Goal: Information Seeking & Learning: Learn about a topic

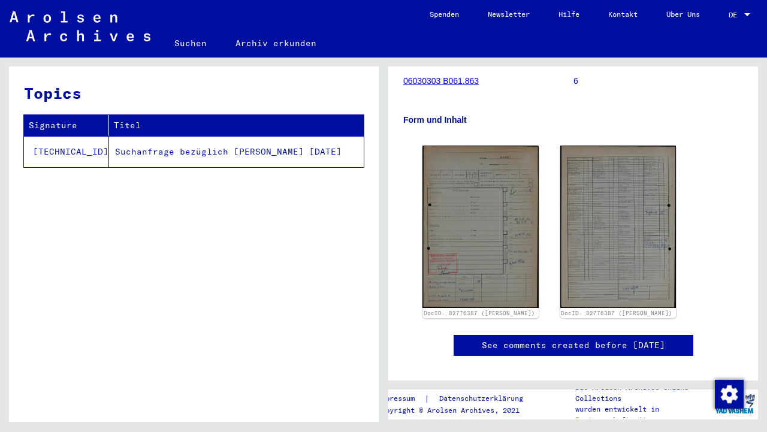
scroll to position [173, 0]
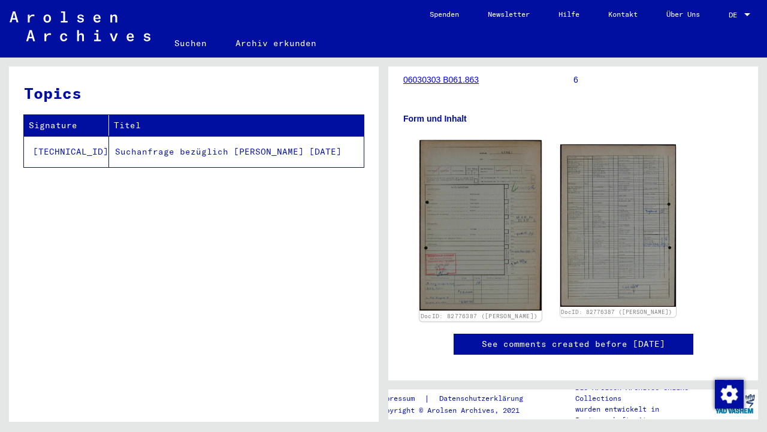
click at [458, 223] on img at bounding box center [480, 225] width 122 height 171
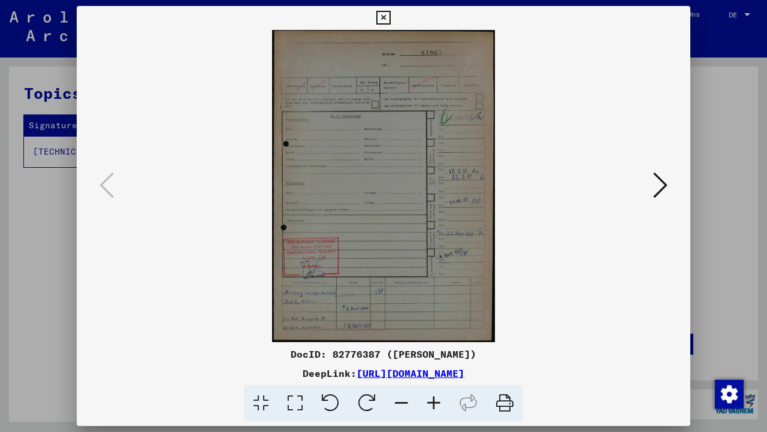
click at [429, 402] on icon at bounding box center [433, 403] width 32 height 37
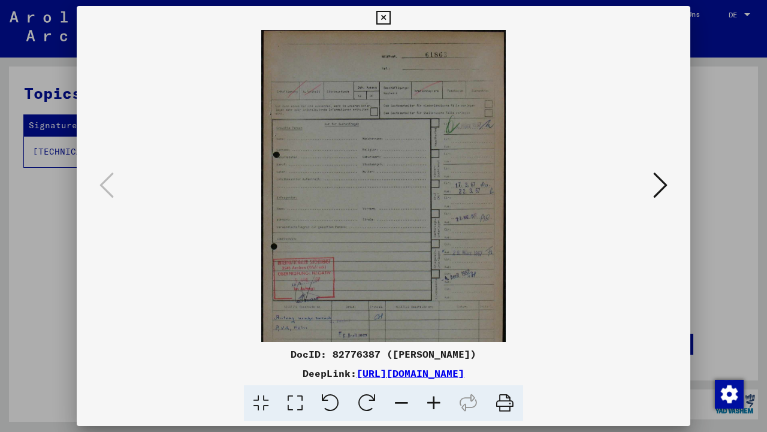
click at [429, 402] on icon at bounding box center [433, 403] width 32 height 37
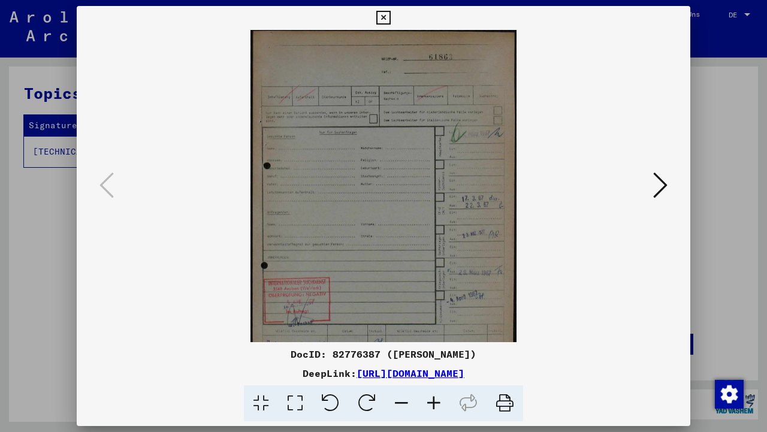
click at [429, 402] on icon at bounding box center [433, 403] width 32 height 37
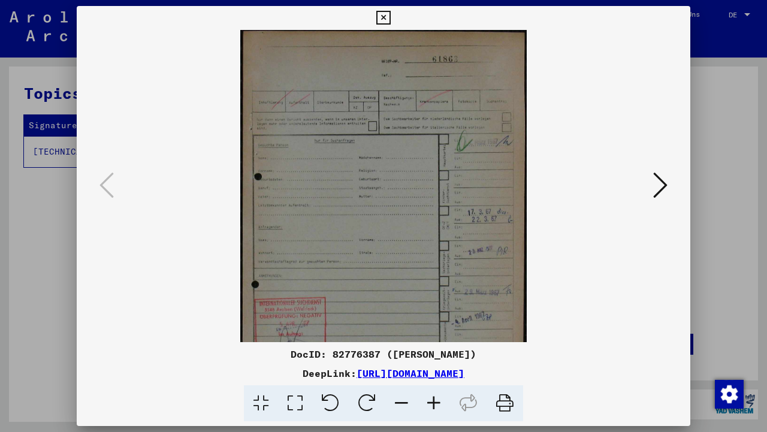
click at [429, 402] on icon at bounding box center [433, 403] width 32 height 37
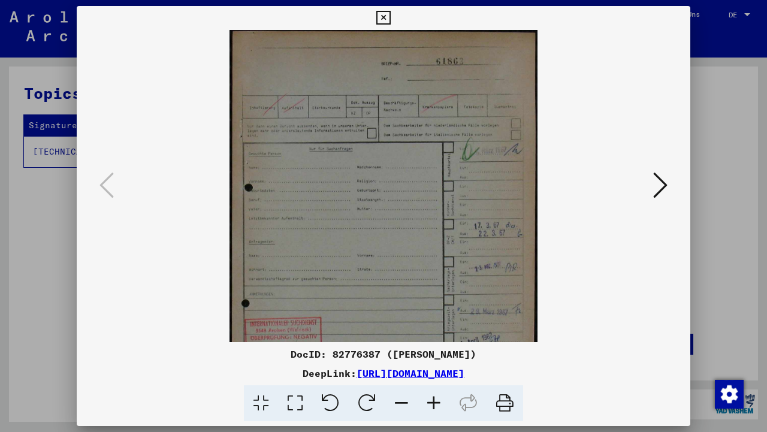
click at [429, 402] on icon at bounding box center [433, 403] width 32 height 37
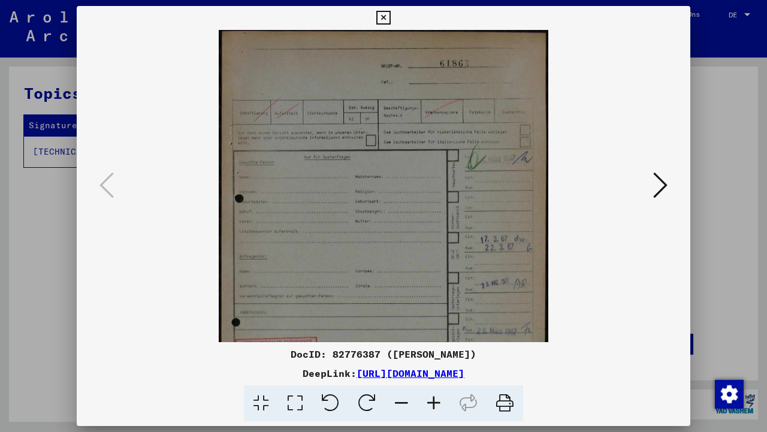
click at [429, 402] on icon at bounding box center [433, 403] width 32 height 37
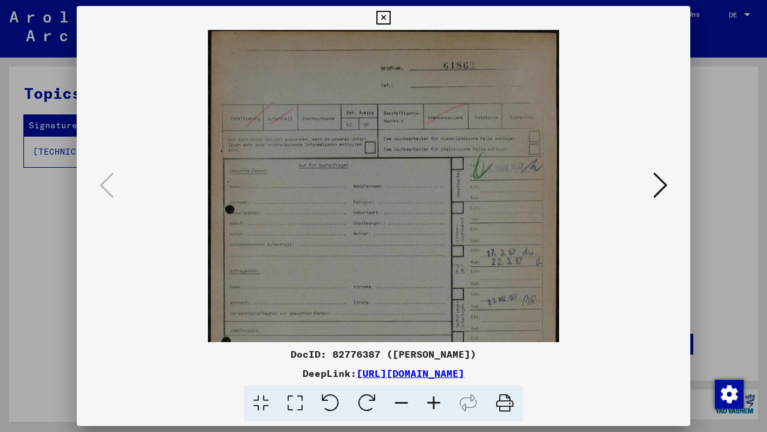
click at [429, 402] on icon at bounding box center [433, 403] width 32 height 37
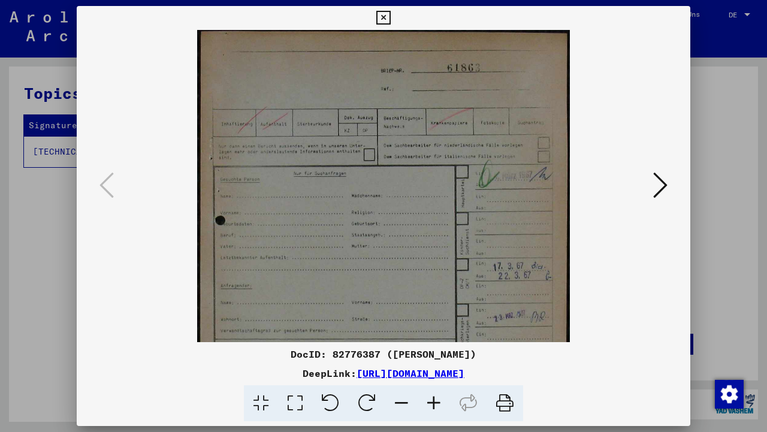
click at [429, 402] on icon at bounding box center [433, 403] width 32 height 37
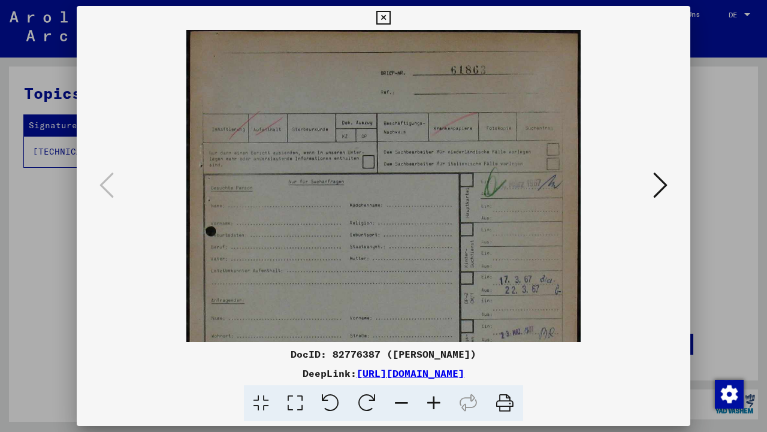
click at [429, 402] on icon at bounding box center [433, 403] width 32 height 37
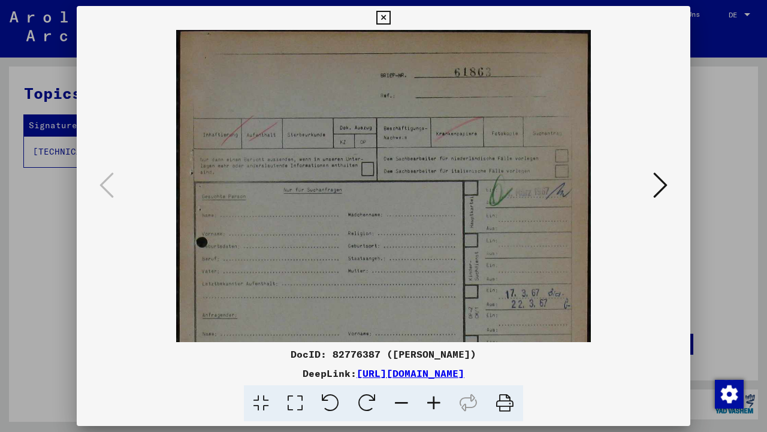
click at [429, 402] on icon at bounding box center [433, 403] width 32 height 37
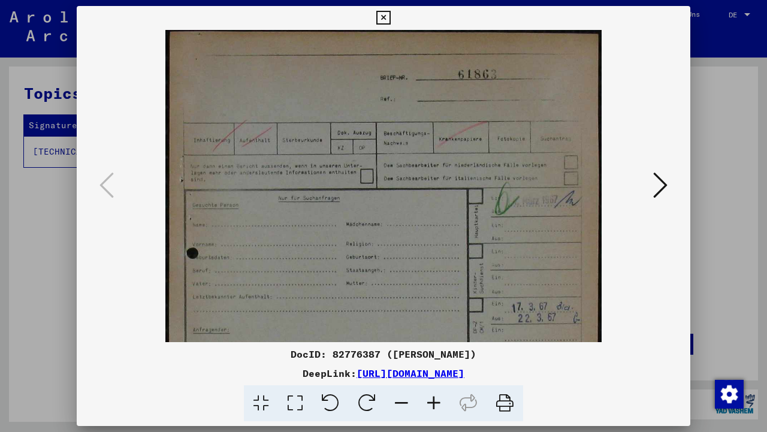
click at [405, 398] on icon at bounding box center [401, 403] width 32 height 37
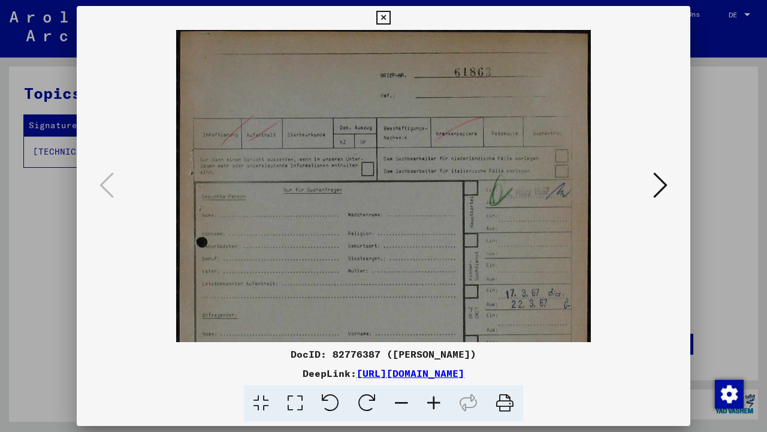
click at [405, 398] on icon at bounding box center [401, 403] width 32 height 37
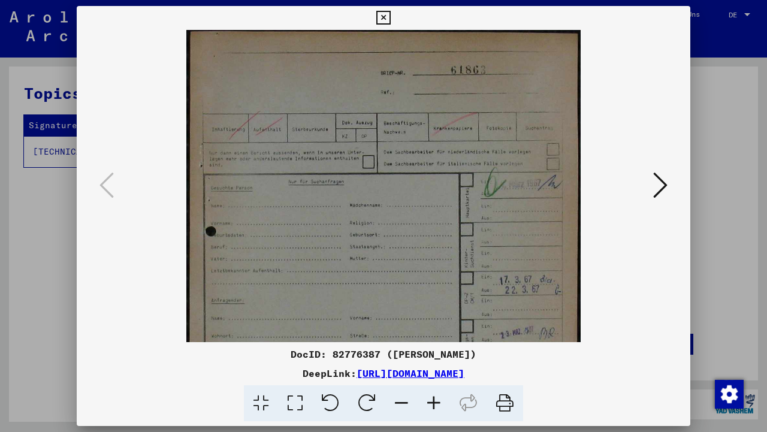
click at [405, 398] on icon at bounding box center [401, 403] width 32 height 37
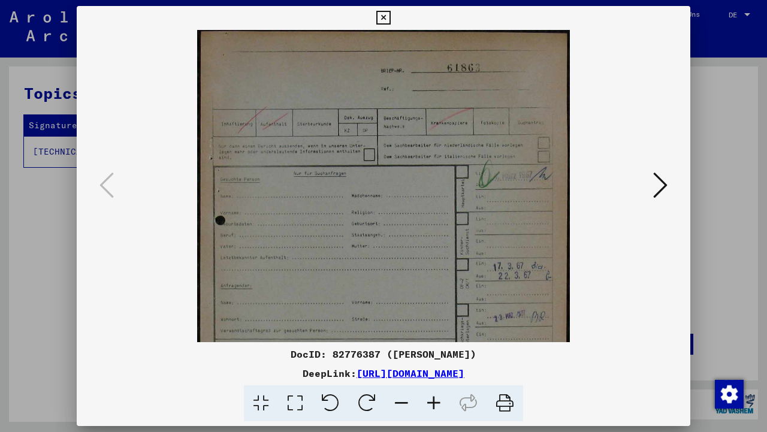
click at [405, 398] on icon at bounding box center [401, 403] width 32 height 37
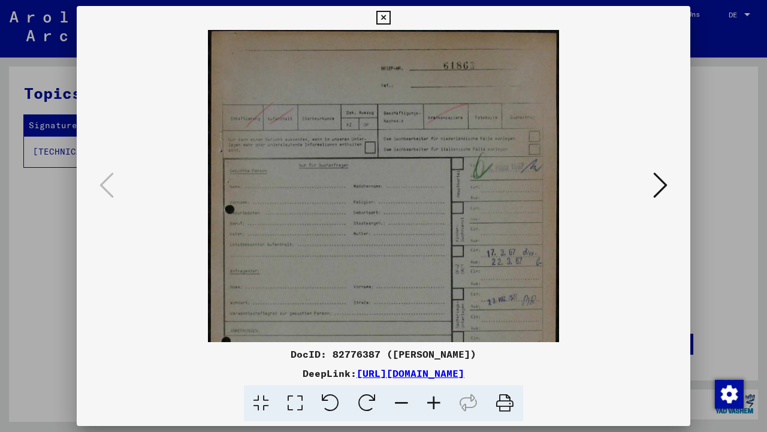
click at [405, 398] on icon at bounding box center [401, 403] width 32 height 37
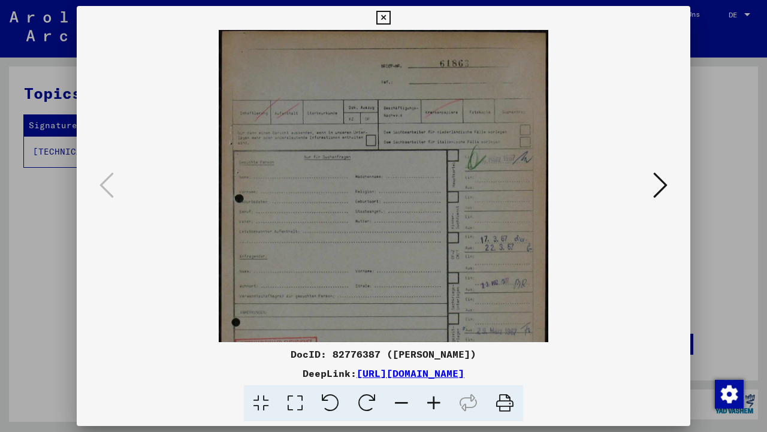
click at [405, 398] on icon at bounding box center [401, 403] width 32 height 37
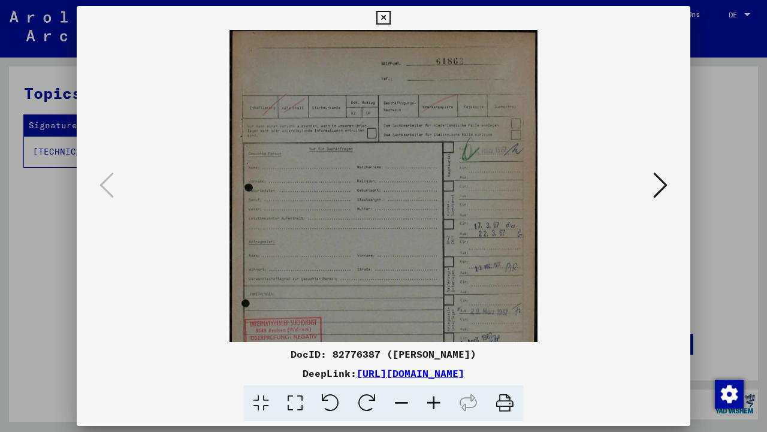
click at [405, 398] on icon at bounding box center [401, 403] width 32 height 37
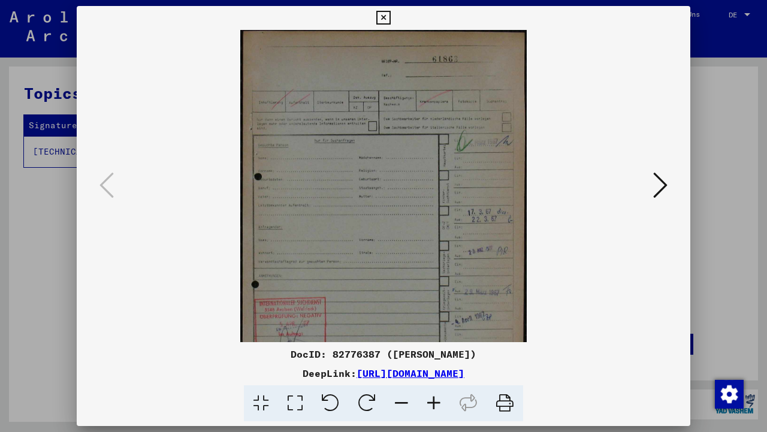
click at [405, 398] on icon at bounding box center [401, 403] width 32 height 37
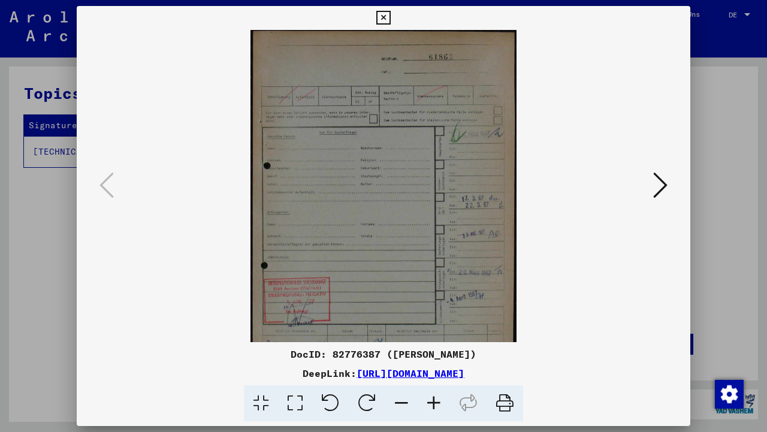
click at [405, 398] on icon at bounding box center [401, 403] width 32 height 37
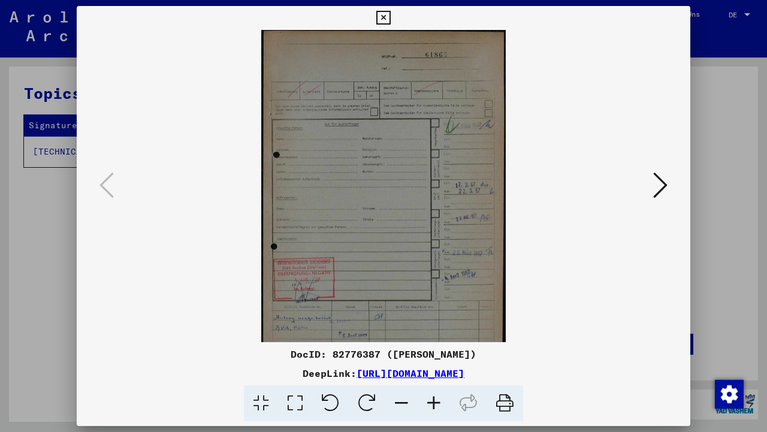
click at [407, 400] on icon at bounding box center [401, 403] width 32 height 37
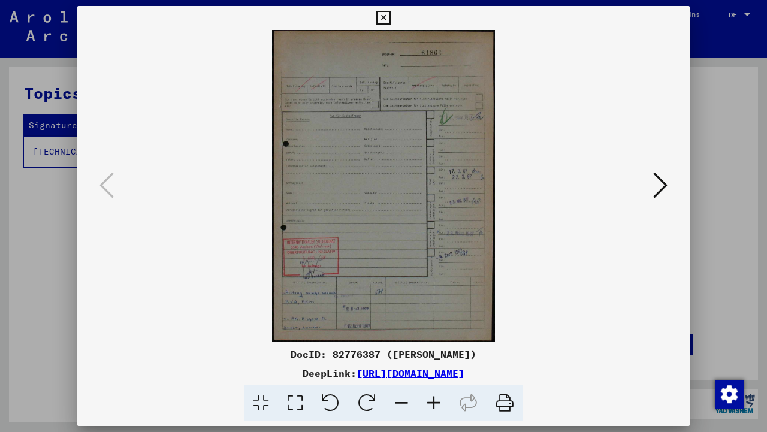
click at [658, 189] on icon at bounding box center [660, 185] width 14 height 29
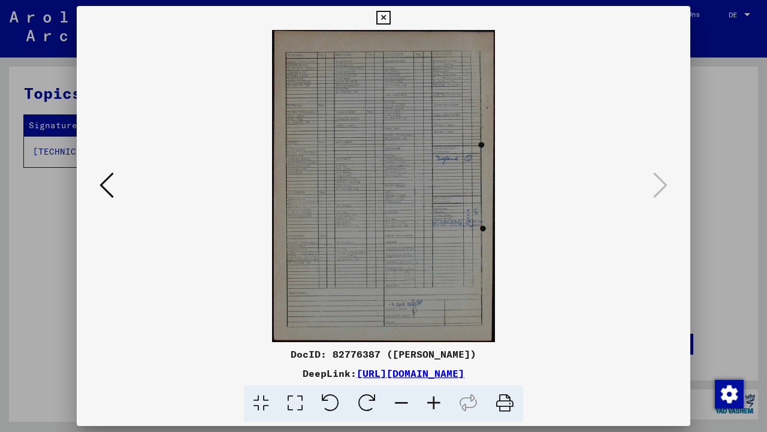
click at [463, 192] on img at bounding box center [383, 186] width 223 height 312
click at [429, 401] on icon at bounding box center [433, 403] width 32 height 37
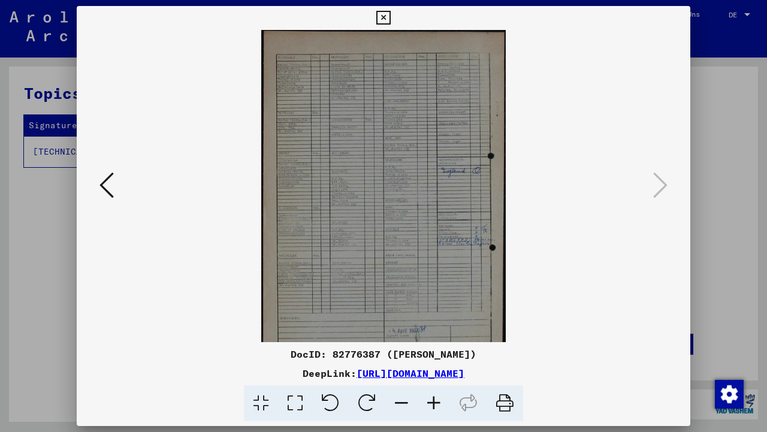
click at [429, 401] on icon at bounding box center [433, 403] width 32 height 37
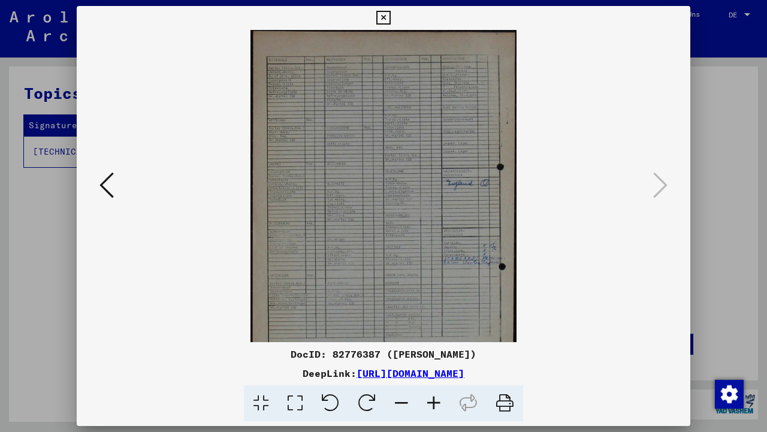
click at [429, 401] on icon at bounding box center [433, 403] width 32 height 37
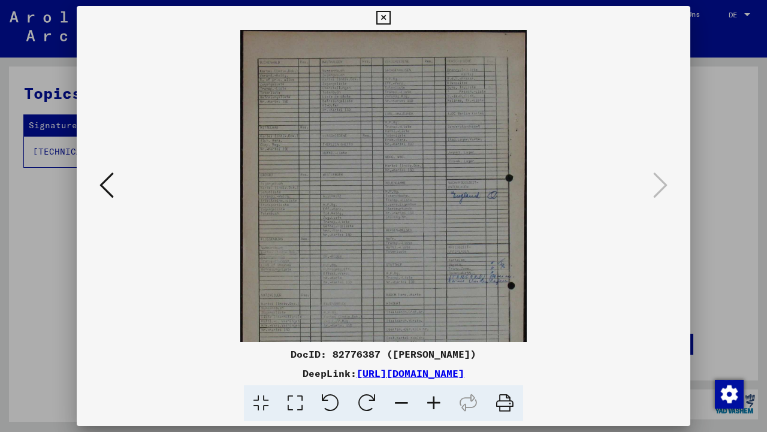
click at [429, 401] on icon at bounding box center [433, 403] width 32 height 37
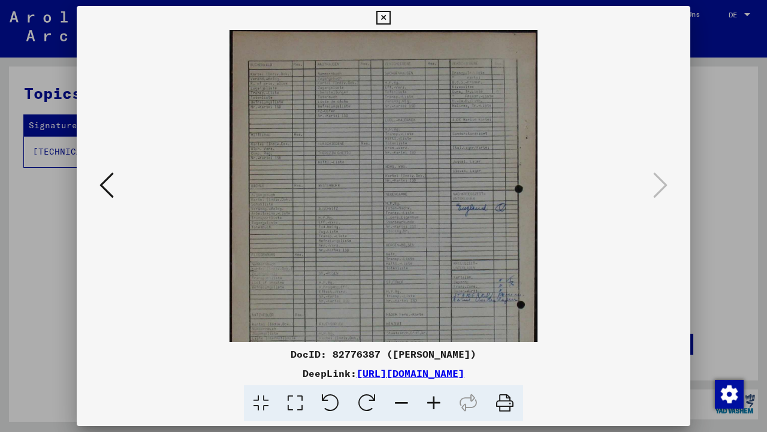
click at [429, 401] on icon at bounding box center [433, 403] width 32 height 37
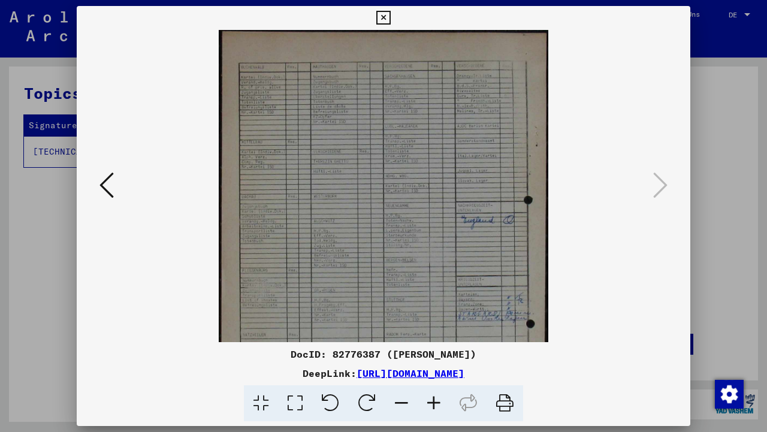
click at [429, 401] on icon at bounding box center [433, 403] width 32 height 37
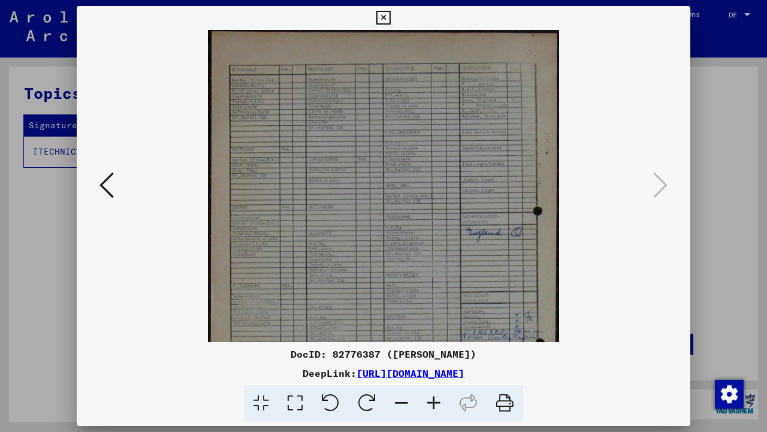
click at [429, 401] on icon at bounding box center [433, 403] width 32 height 37
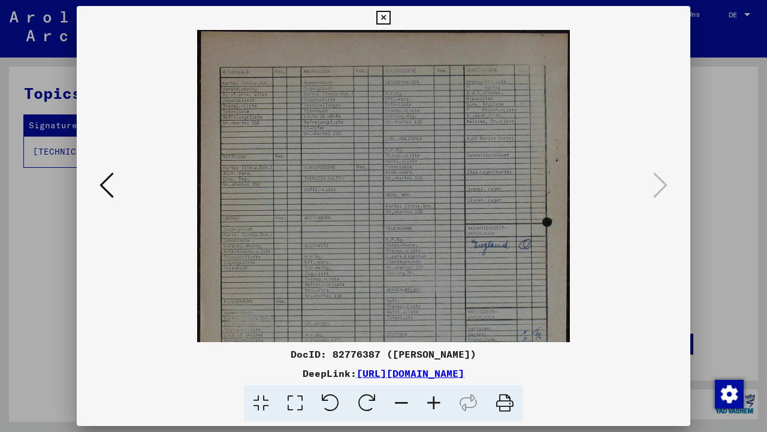
click at [404, 403] on icon at bounding box center [401, 403] width 32 height 37
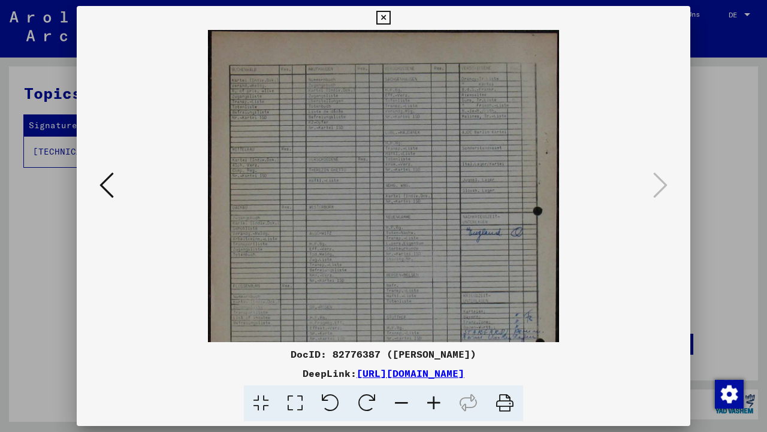
click at [404, 403] on icon at bounding box center [401, 403] width 32 height 37
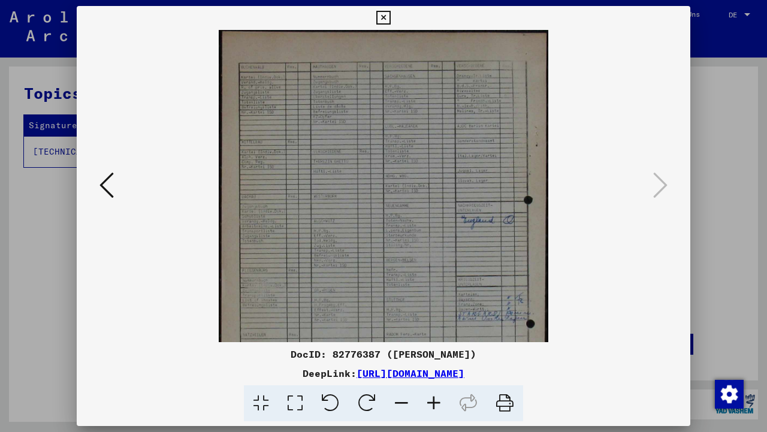
click at [404, 403] on icon at bounding box center [401, 403] width 32 height 37
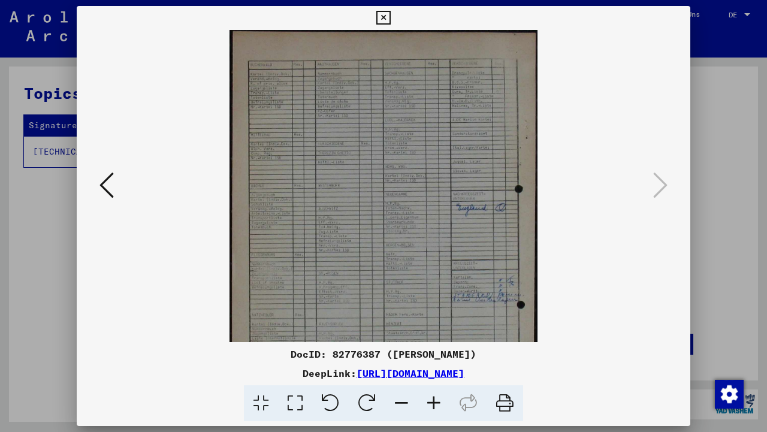
click at [665, 184] on icon at bounding box center [660, 185] width 14 height 29
click at [404, 399] on icon at bounding box center [401, 403] width 32 height 37
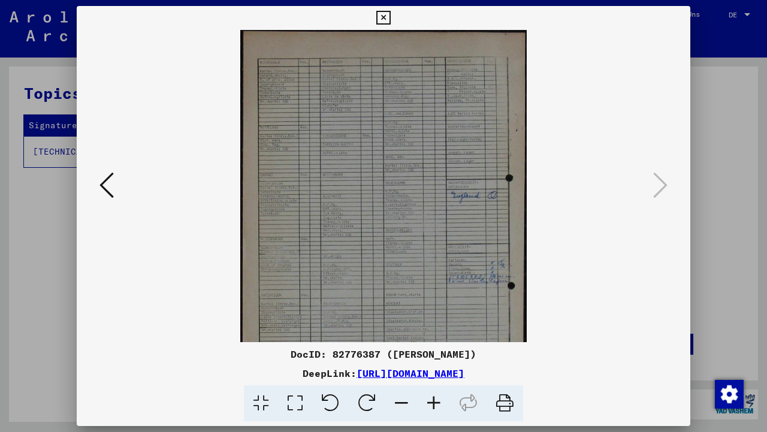
click at [404, 399] on icon at bounding box center [401, 403] width 32 height 37
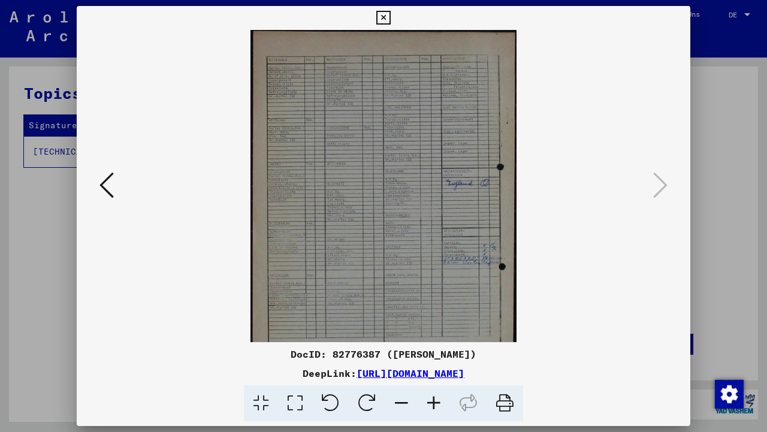
click at [404, 399] on icon at bounding box center [401, 403] width 32 height 37
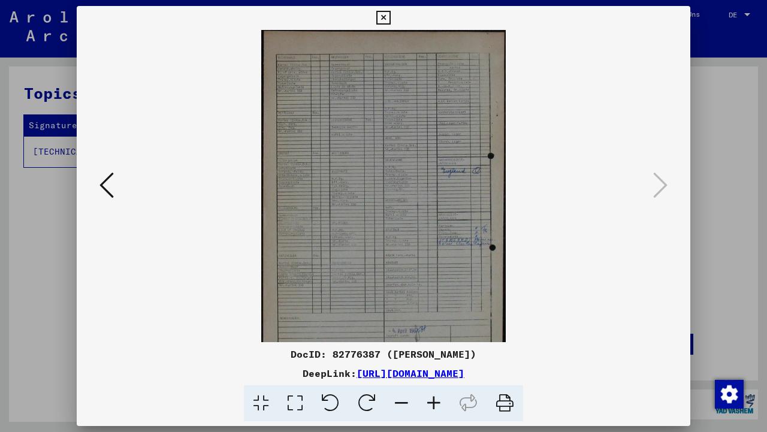
click at [404, 399] on icon at bounding box center [401, 403] width 32 height 37
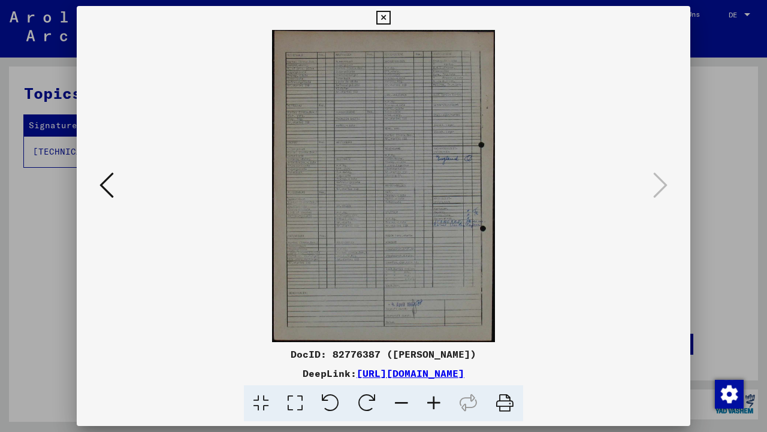
click at [658, 187] on icon at bounding box center [660, 185] width 14 height 29
click at [390, 19] on icon at bounding box center [383, 18] width 14 height 14
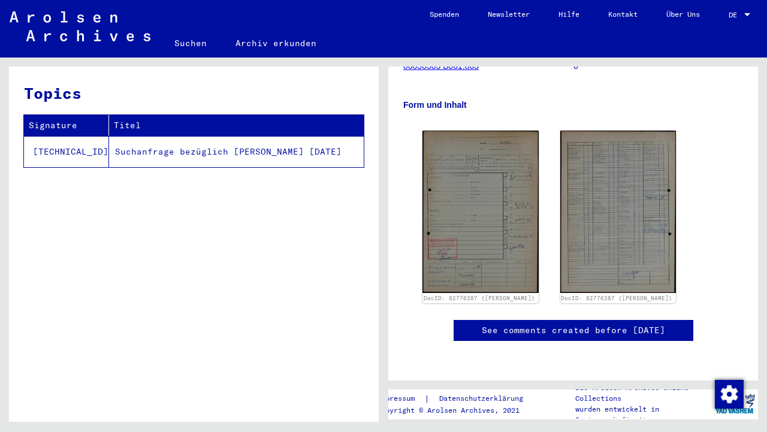
scroll to position [337, 0]
click at [223, 149] on td "Suchanfrage bezüglich [PERSON_NAME] [DATE]" at bounding box center [236, 151] width 255 height 31
click at [168, 149] on td "Suchanfrage bezüglich [PERSON_NAME] [DATE]" at bounding box center [236, 151] width 255 height 31
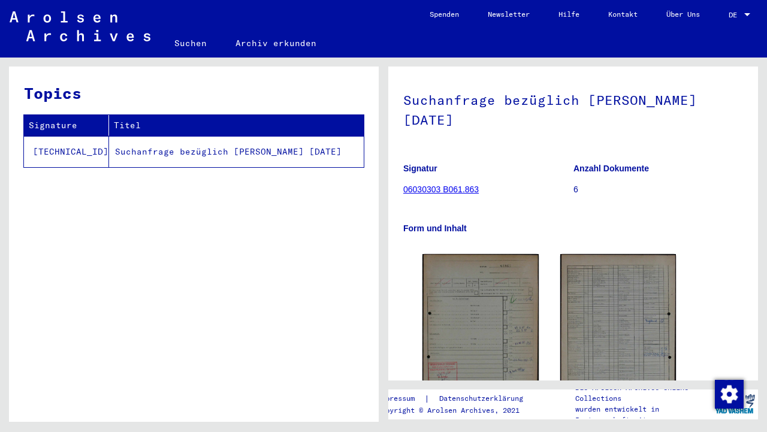
scroll to position [50, 0]
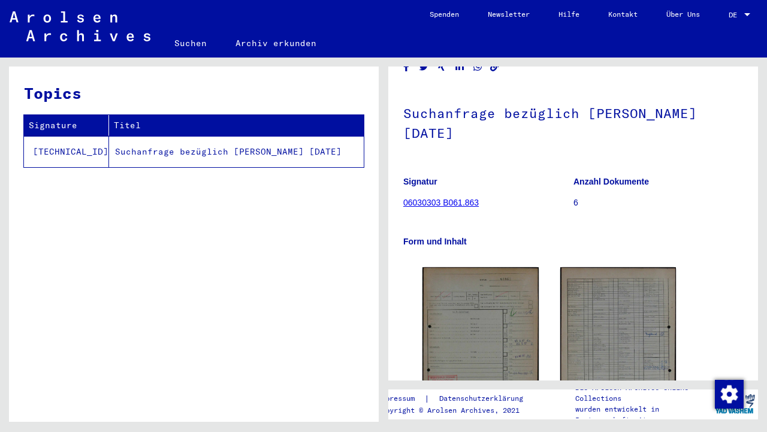
click at [446, 203] on link "06030303 B061.863" at bounding box center [440, 203] width 75 height 10
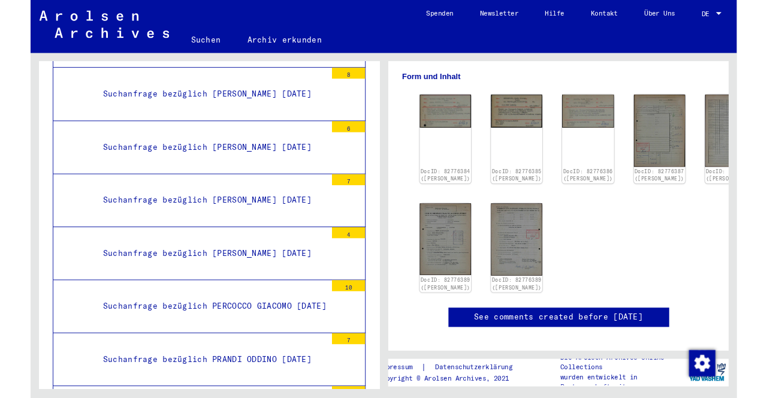
scroll to position [209, 0]
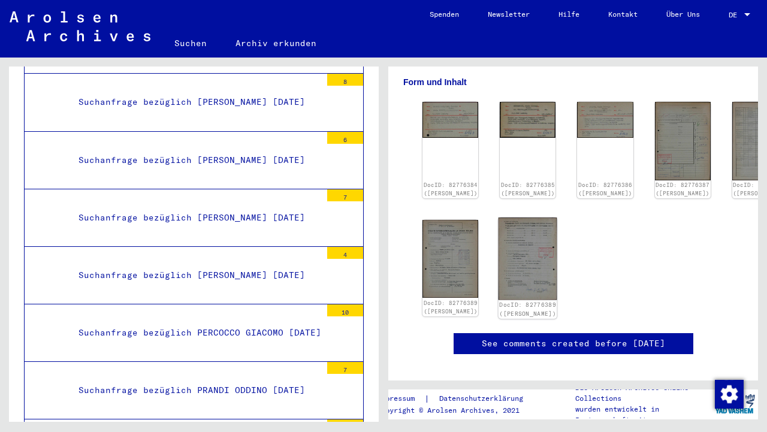
click at [498, 261] on img at bounding box center [527, 258] width 59 height 82
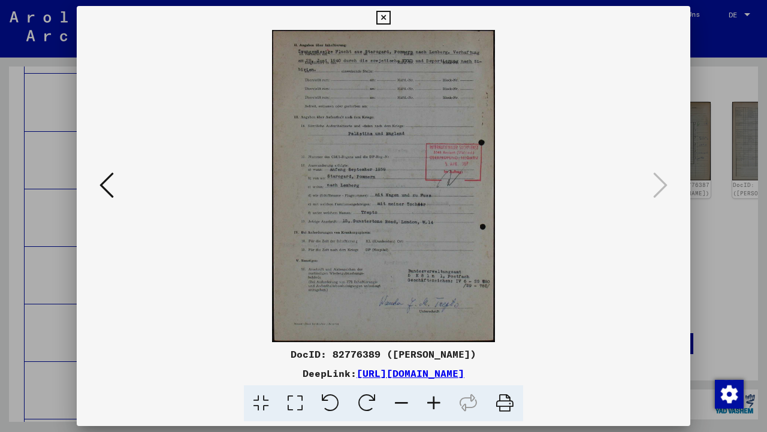
click at [664, 181] on icon at bounding box center [660, 185] width 14 height 29
click at [390, 16] on icon at bounding box center [383, 18] width 14 height 14
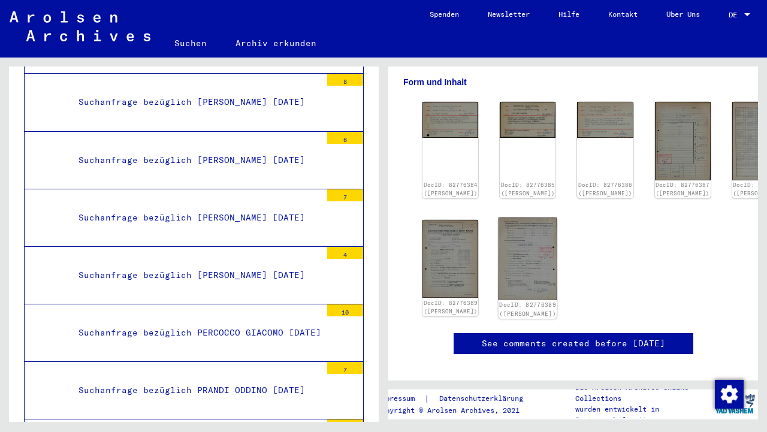
click at [498, 255] on img at bounding box center [527, 258] width 59 height 82
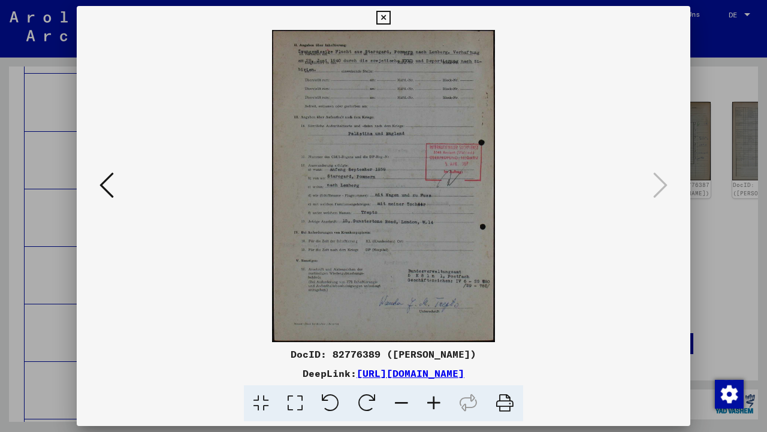
click at [106, 183] on icon at bounding box center [106, 185] width 14 height 29
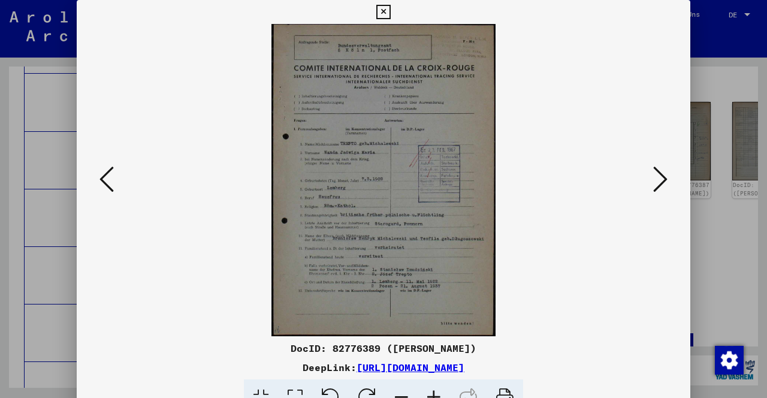
click at [107, 177] on icon at bounding box center [106, 179] width 14 height 29
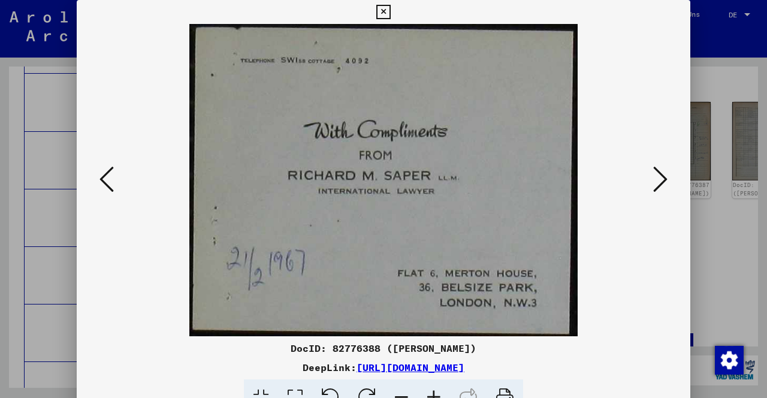
click at [107, 177] on icon at bounding box center [106, 179] width 14 height 29
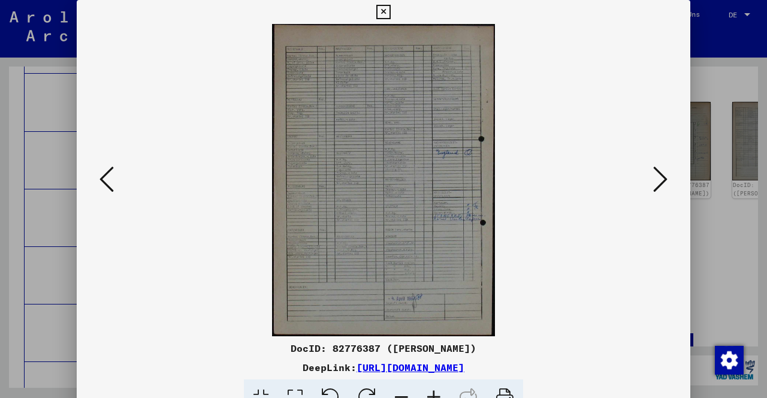
click at [434, 389] on icon at bounding box center [433, 397] width 32 height 37
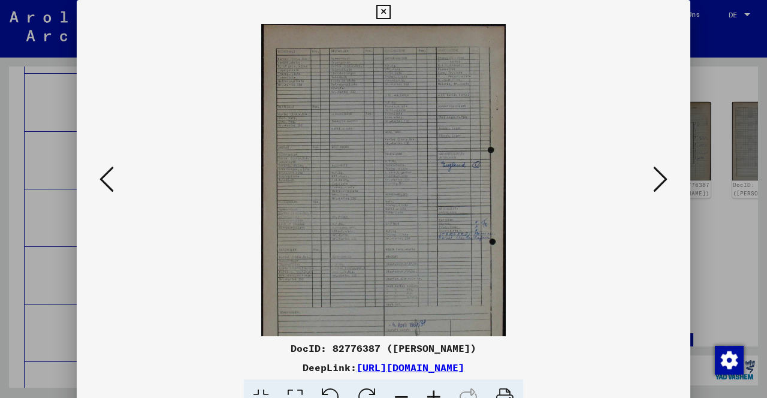
click at [434, 389] on icon at bounding box center [433, 397] width 32 height 37
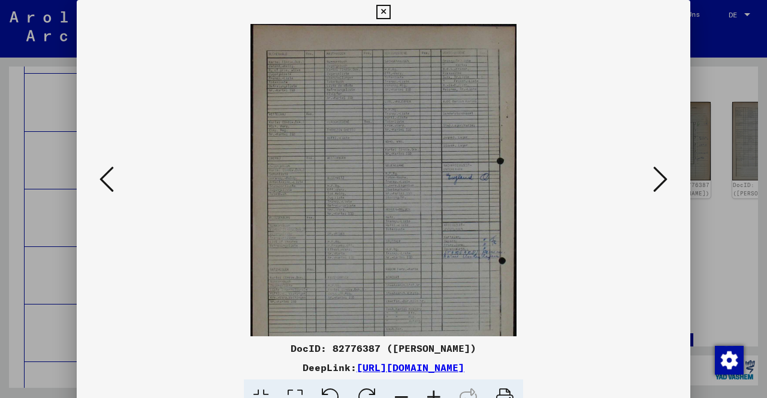
click at [434, 389] on icon at bounding box center [433, 397] width 32 height 37
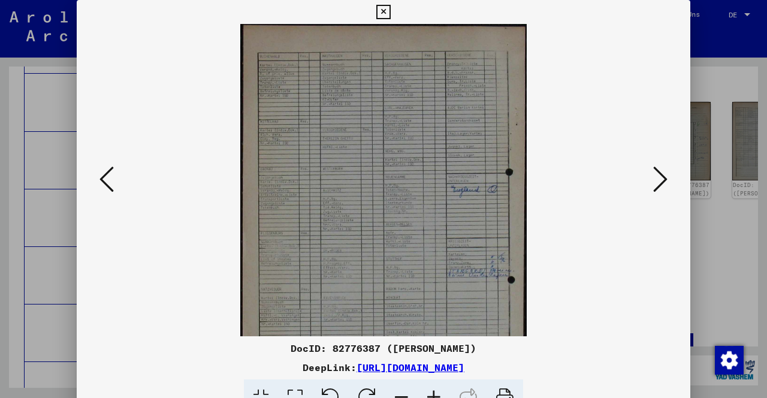
click at [434, 389] on icon at bounding box center [433, 397] width 32 height 37
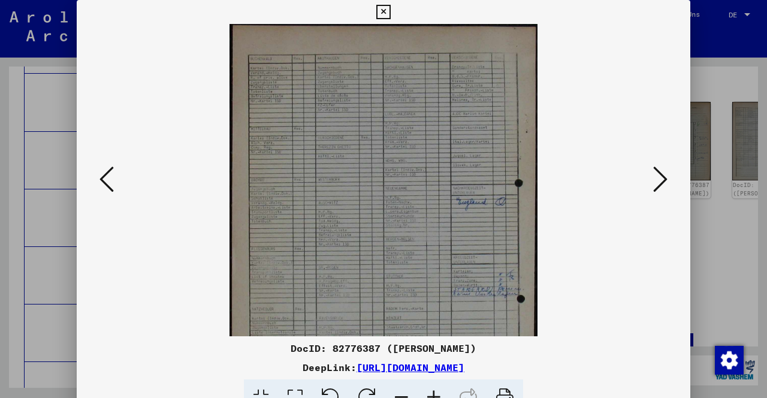
click at [434, 389] on icon at bounding box center [433, 397] width 32 height 37
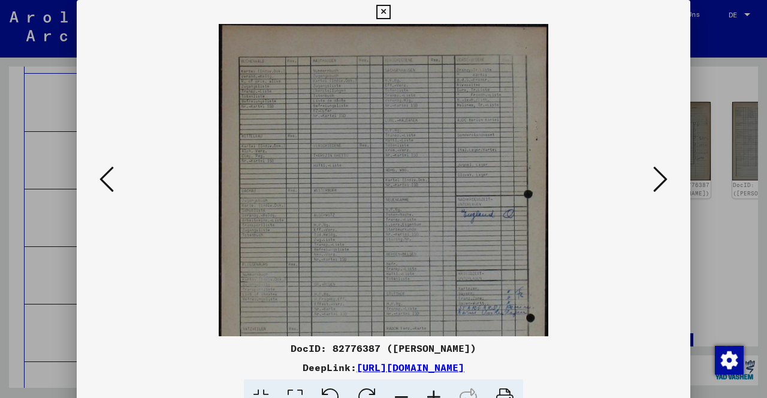
click at [104, 172] on icon at bounding box center [106, 179] width 14 height 29
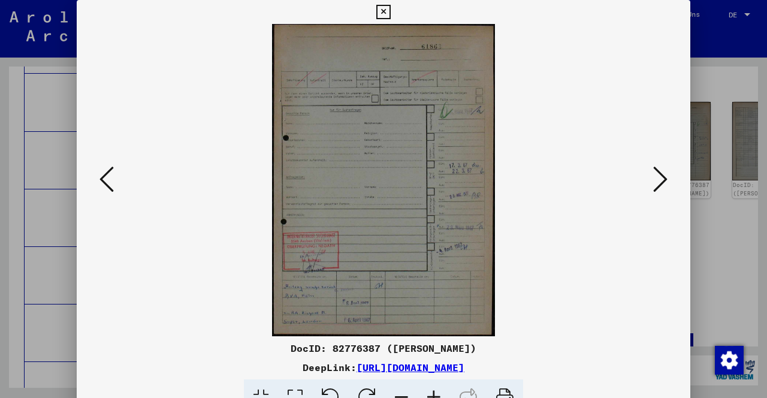
click at [657, 181] on icon at bounding box center [660, 179] width 14 height 29
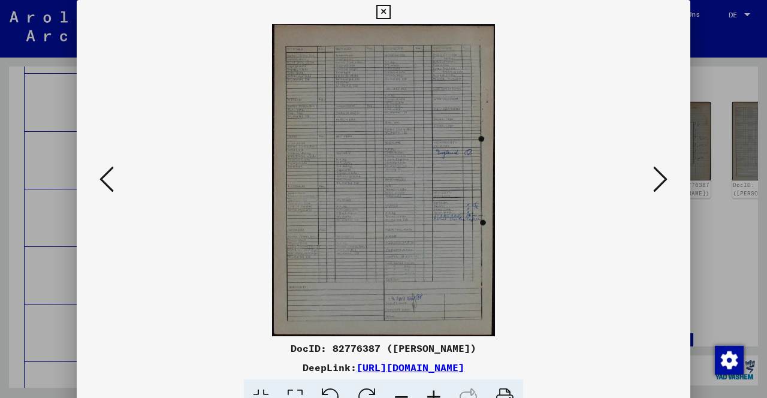
click at [432, 392] on icon at bounding box center [433, 397] width 32 height 37
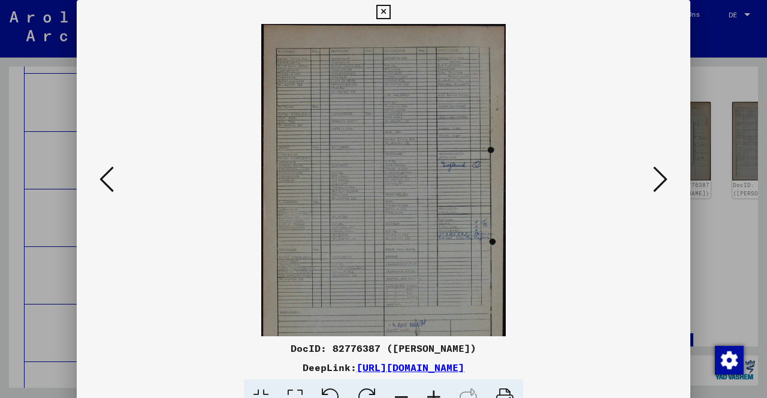
click at [432, 392] on icon at bounding box center [433, 397] width 32 height 37
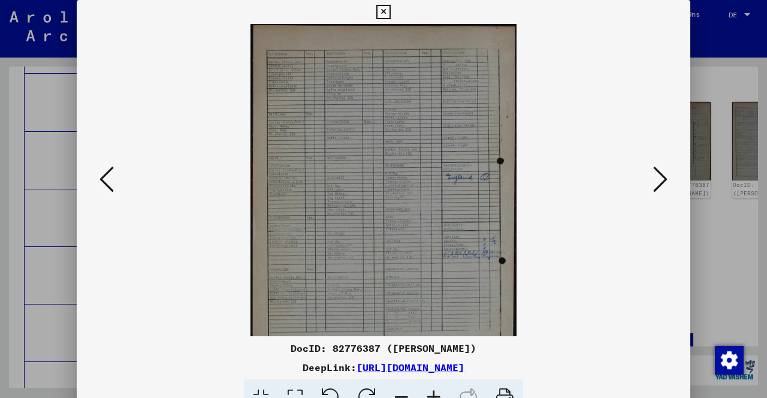
click at [432, 392] on icon at bounding box center [433, 397] width 32 height 37
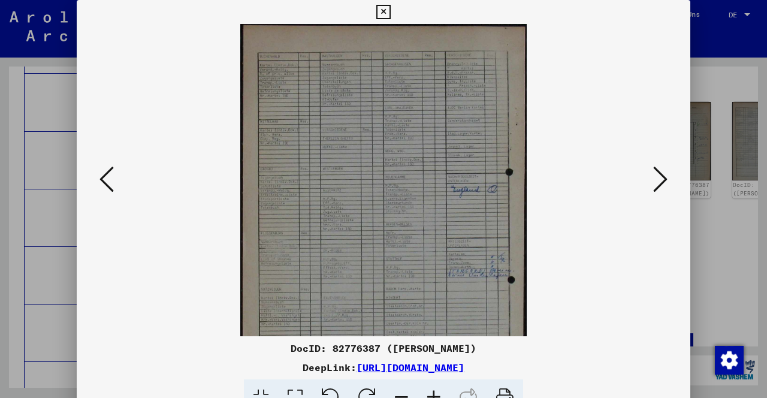
click at [432, 392] on icon at bounding box center [433, 397] width 32 height 37
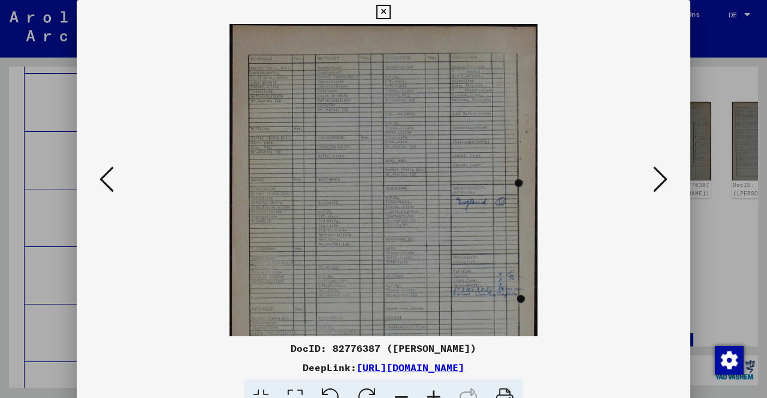
click at [432, 392] on icon at bounding box center [433, 397] width 32 height 37
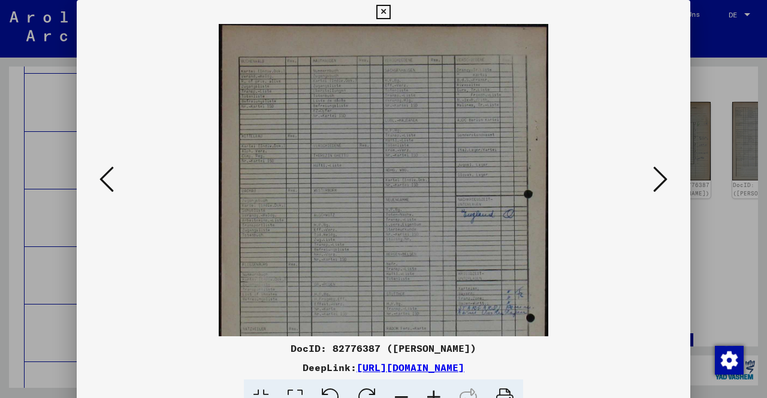
click at [432, 392] on icon at bounding box center [433, 397] width 32 height 37
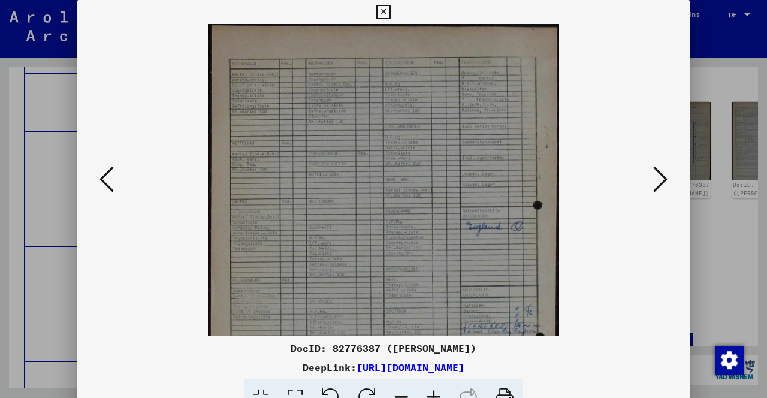
click at [432, 392] on icon at bounding box center [433, 397] width 32 height 37
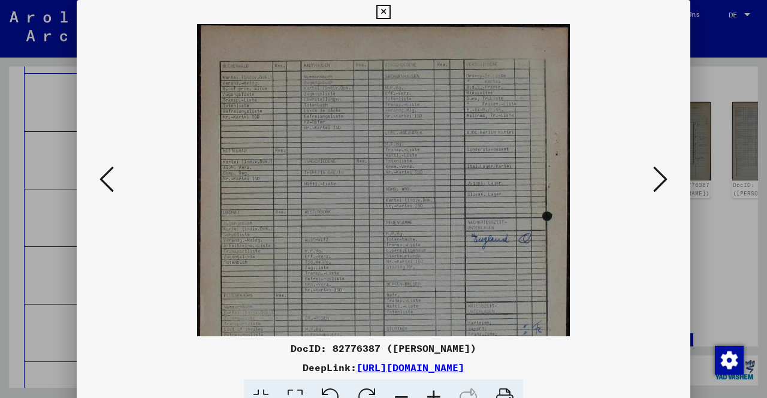
click at [404, 396] on icon at bounding box center [401, 397] width 32 height 37
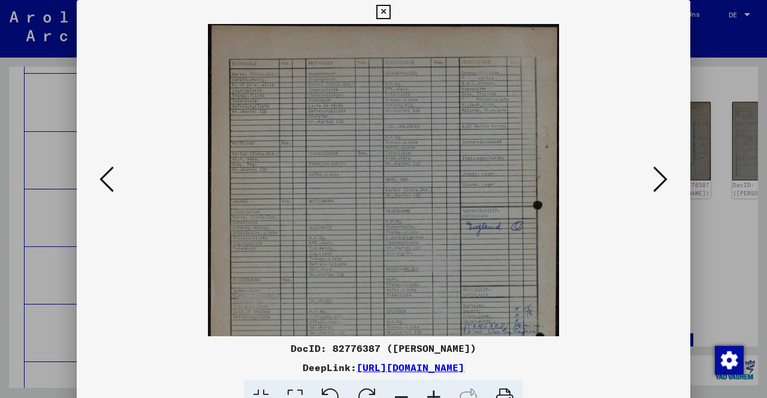
click at [404, 396] on icon at bounding box center [401, 397] width 32 height 37
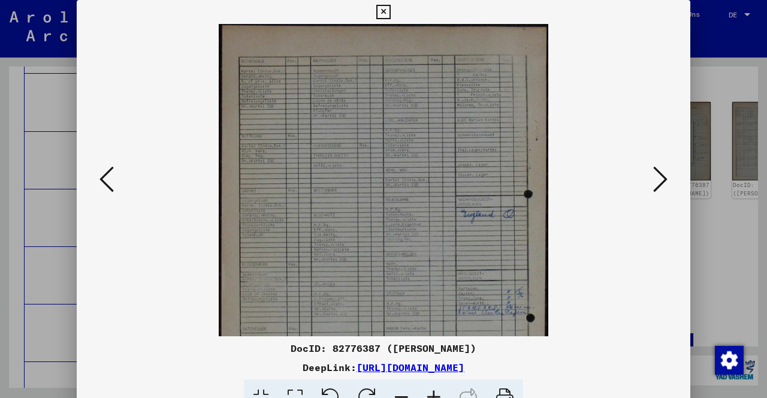
click at [404, 396] on icon at bounding box center [401, 397] width 32 height 37
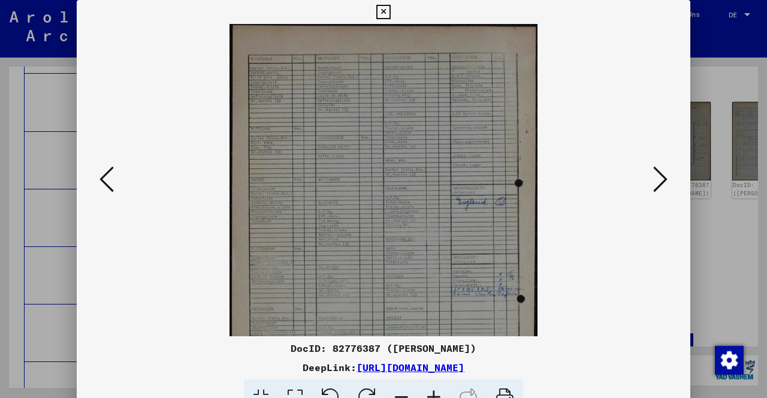
click at [404, 396] on icon at bounding box center [401, 397] width 32 height 37
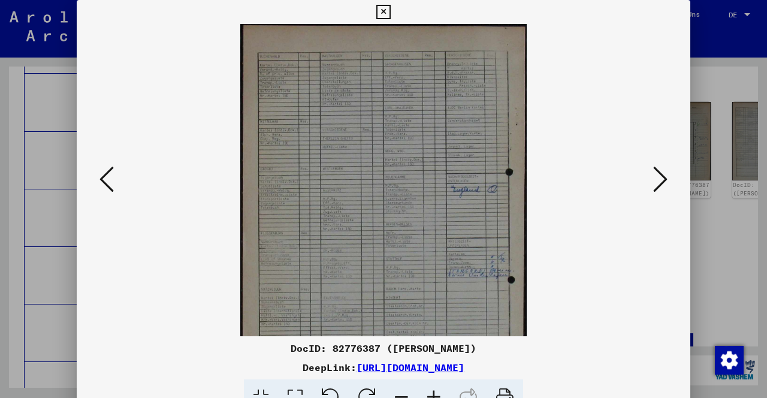
click at [106, 181] on icon at bounding box center [106, 179] width 14 height 29
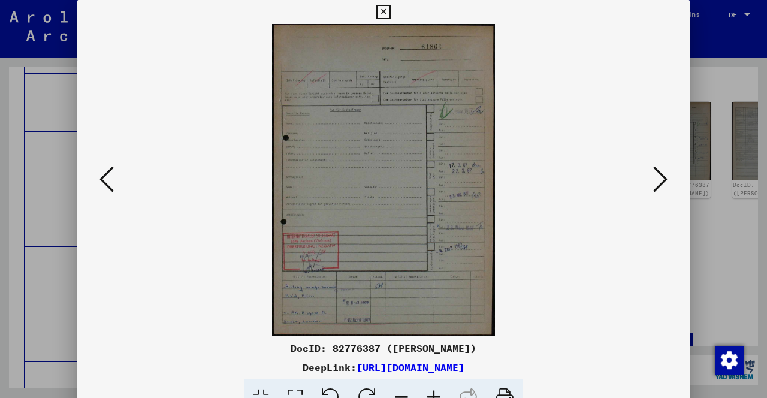
click at [394, 175] on img at bounding box center [383, 180] width 223 height 312
click at [108, 186] on icon at bounding box center [106, 179] width 14 height 29
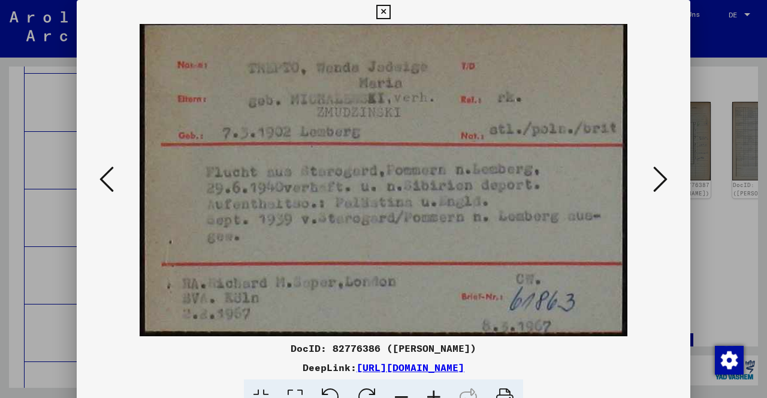
click at [106, 181] on icon at bounding box center [106, 179] width 14 height 29
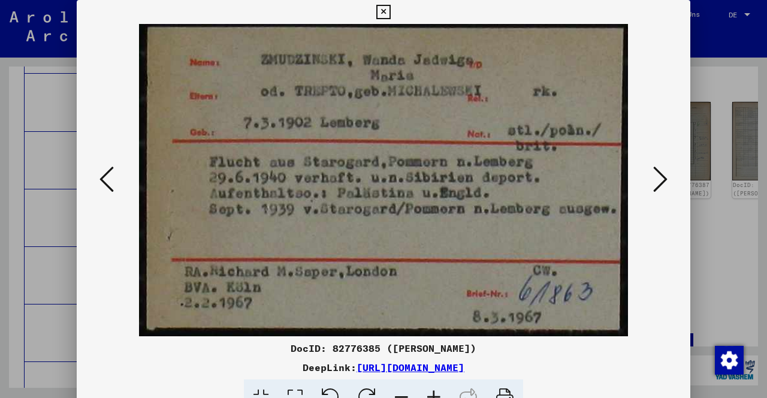
click at [105, 183] on icon at bounding box center [106, 179] width 14 height 29
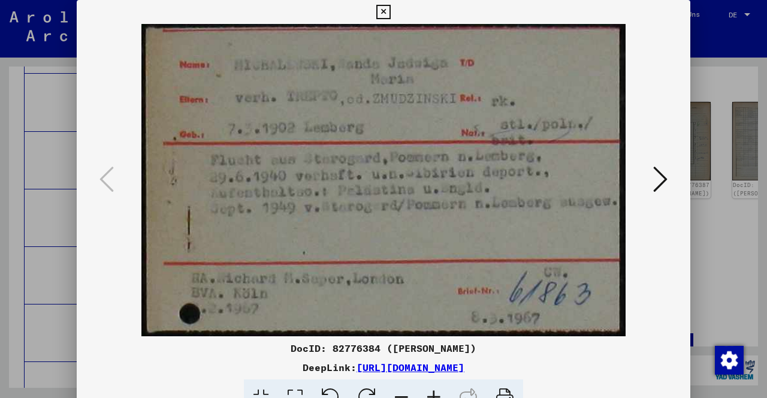
click at [105, 183] on icon at bounding box center [106, 179] width 14 height 29
click at [390, 14] on icon at bounding box center [383, 12] width 14 height 14
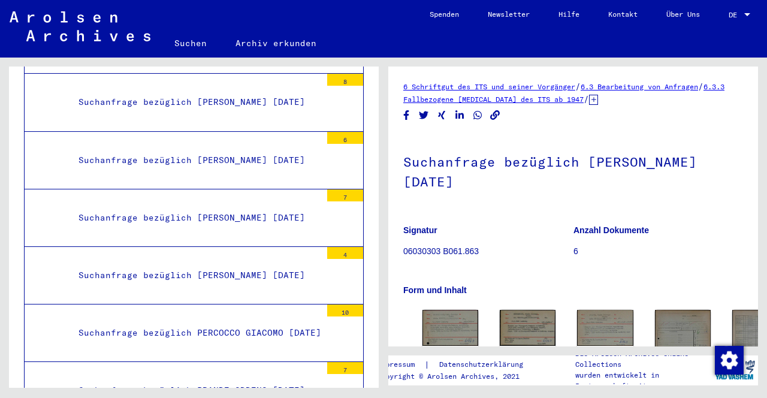
scroll to position [0, 0]
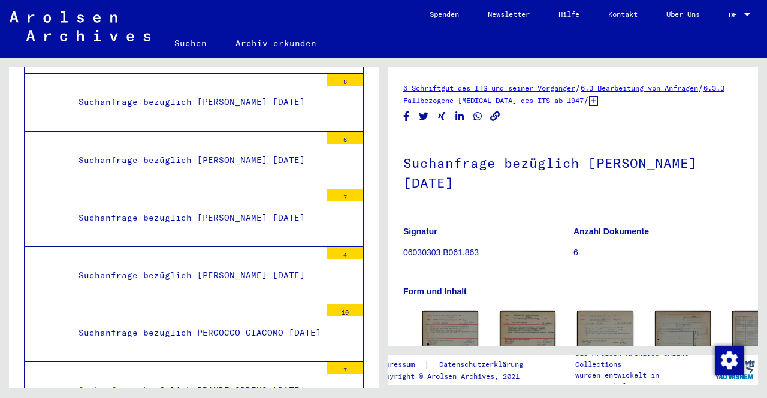
click at [507, 89] on link "6 Schriftgut des ITS und seiner Vorgänger" at bounding box center [489, 87] width 172 height 9
